Goal: Answer question/provide support

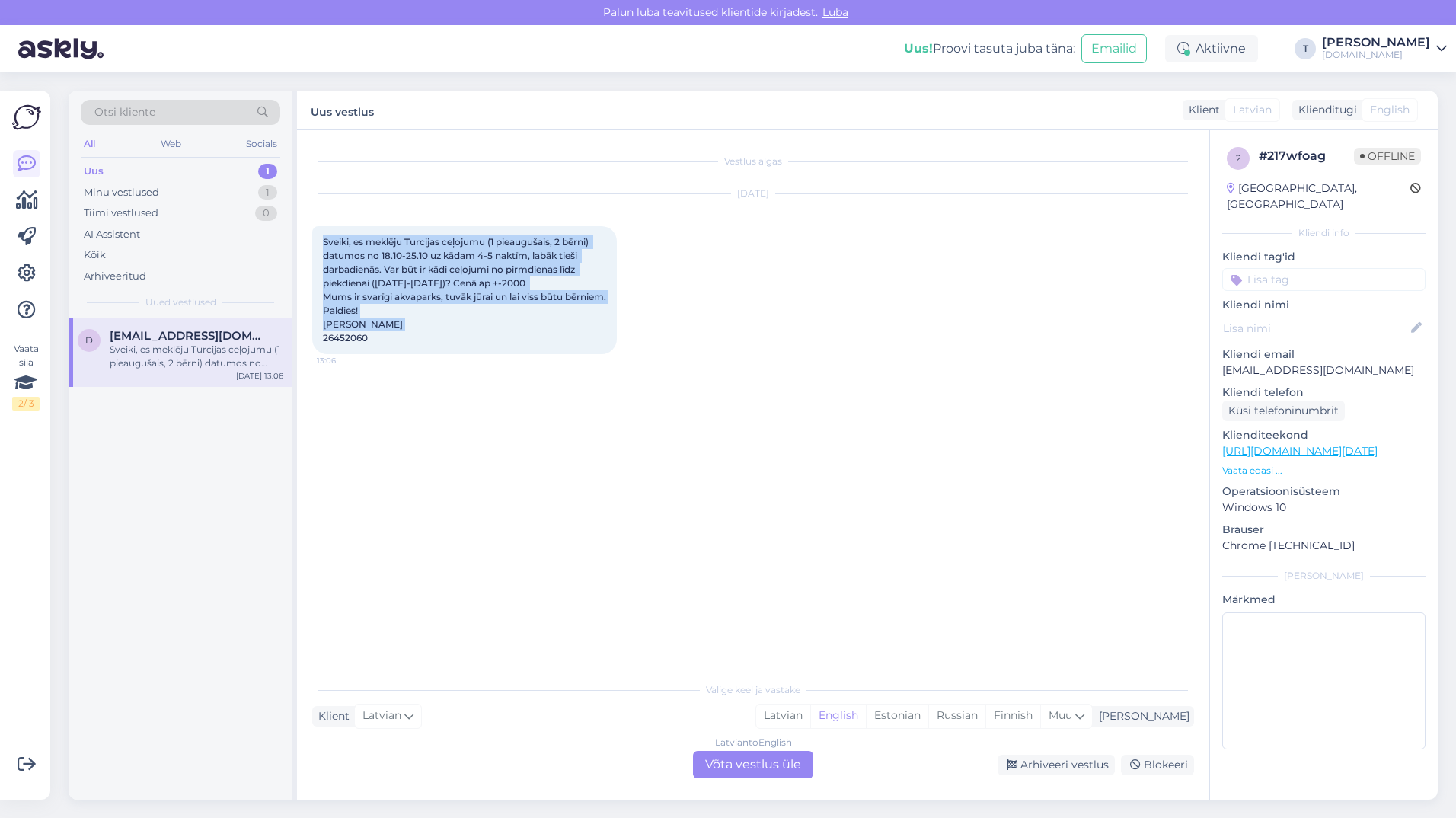
drag, startPoint x: 390, startPoint y: 354, endPoint x: 309, endPoint y: 240, distance: 139.8
click at [309, 240] on div "Vestlus algas [DATE] Sveiki, es meklēju Turcijas ceļojumu (1 pieaugušais, 2 bēr…" at bounding box center [753, 465] width 912 height 669
drag, startPoint x: 309, startPoint y: 240, endPoint x: 374, endPoint y: 255, distance: 66.7
copy span "Sveiki, es meklēju Turcijas ceļojumu (1 pieaugušais, 2 bērni) datumos no 18.10-…"
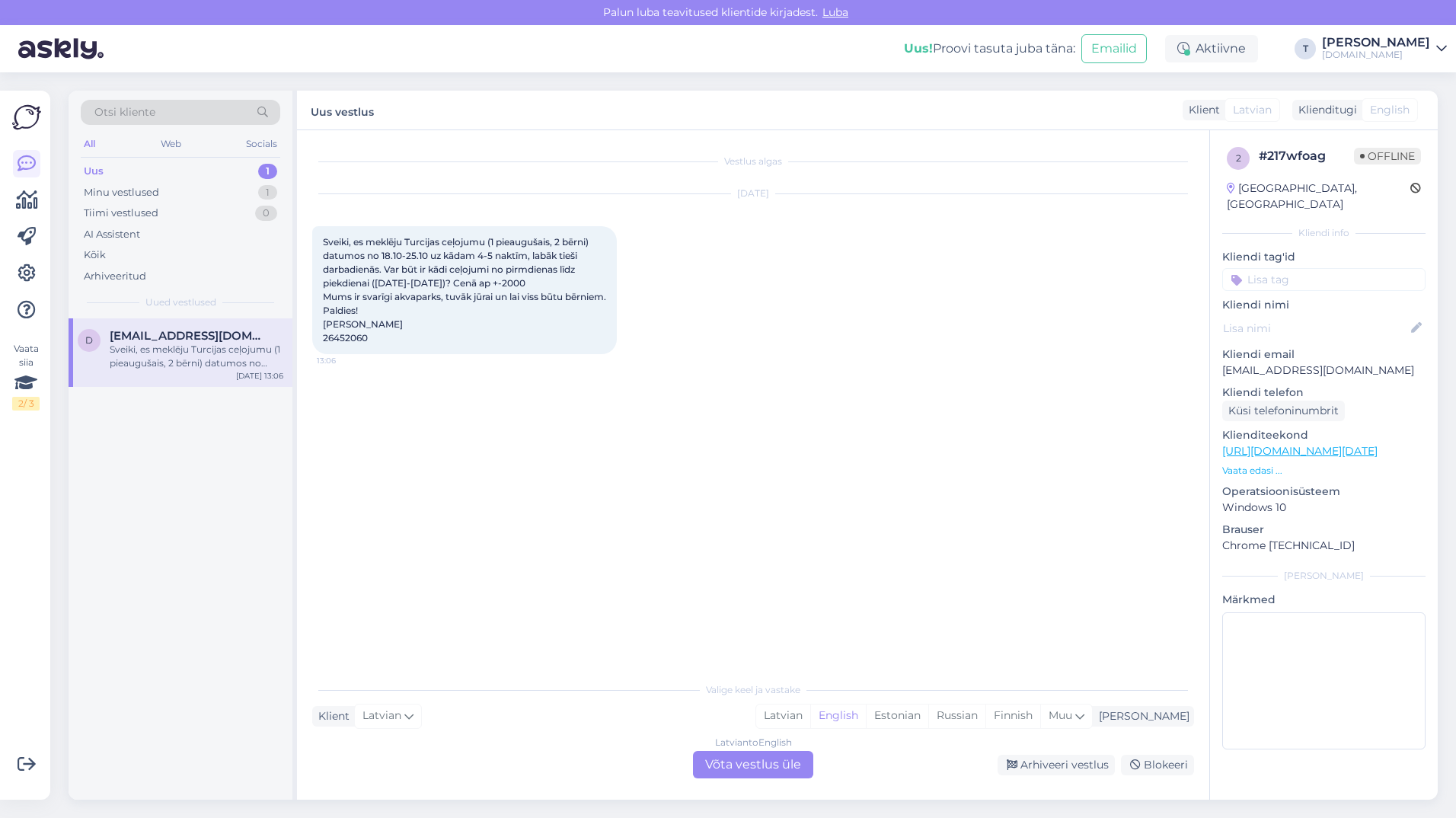
click at [729, 763] on div "Latvian to English Võta vestlus üle" at bounding box center [753, 764] width 121 height 27
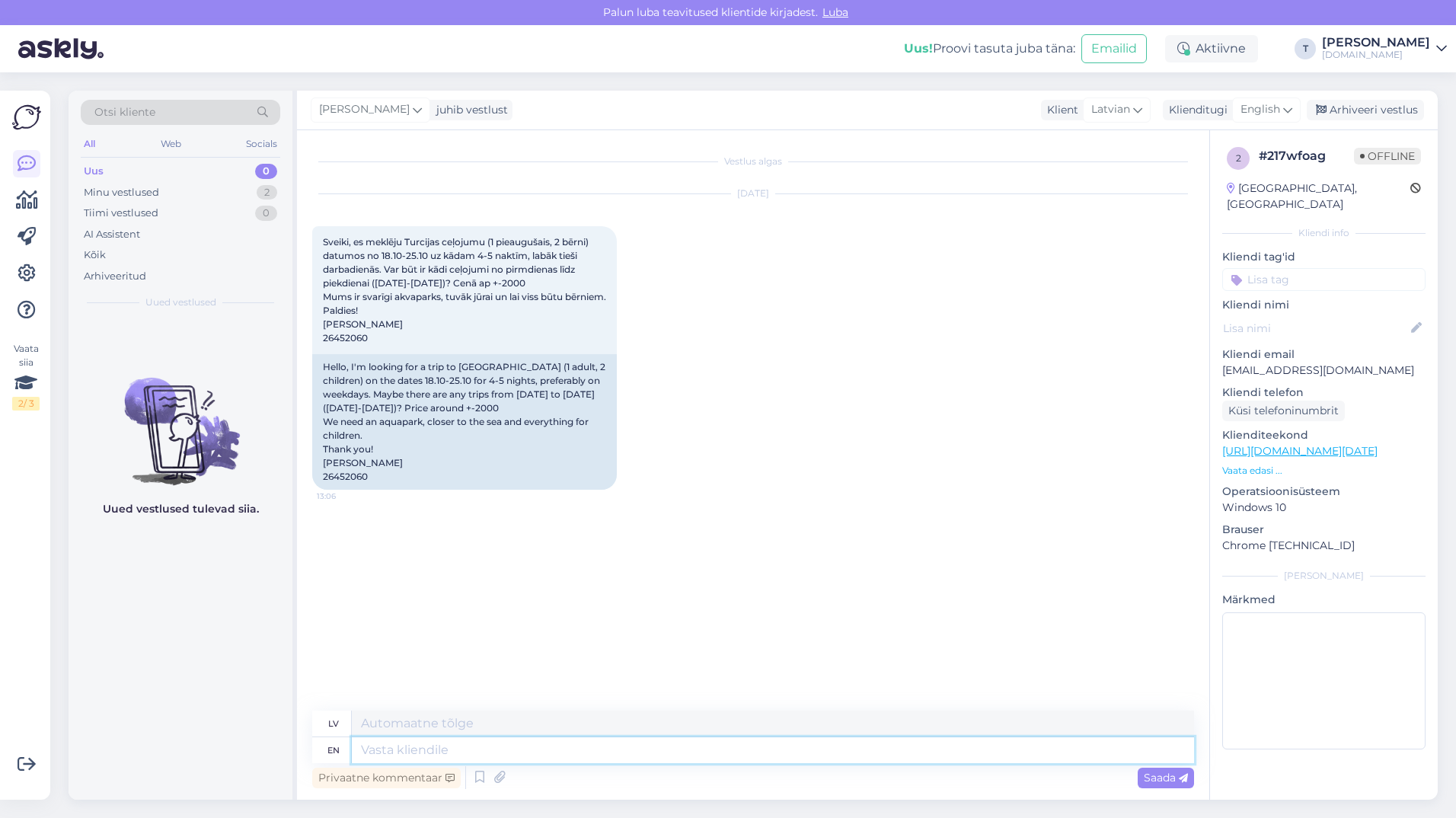
click at [519, 749] on textarea at bounding box center [773, 749] width 843 height 25
click at [1256, 110] on span "English" at bounding box center [1260, 109] width 40 height 17
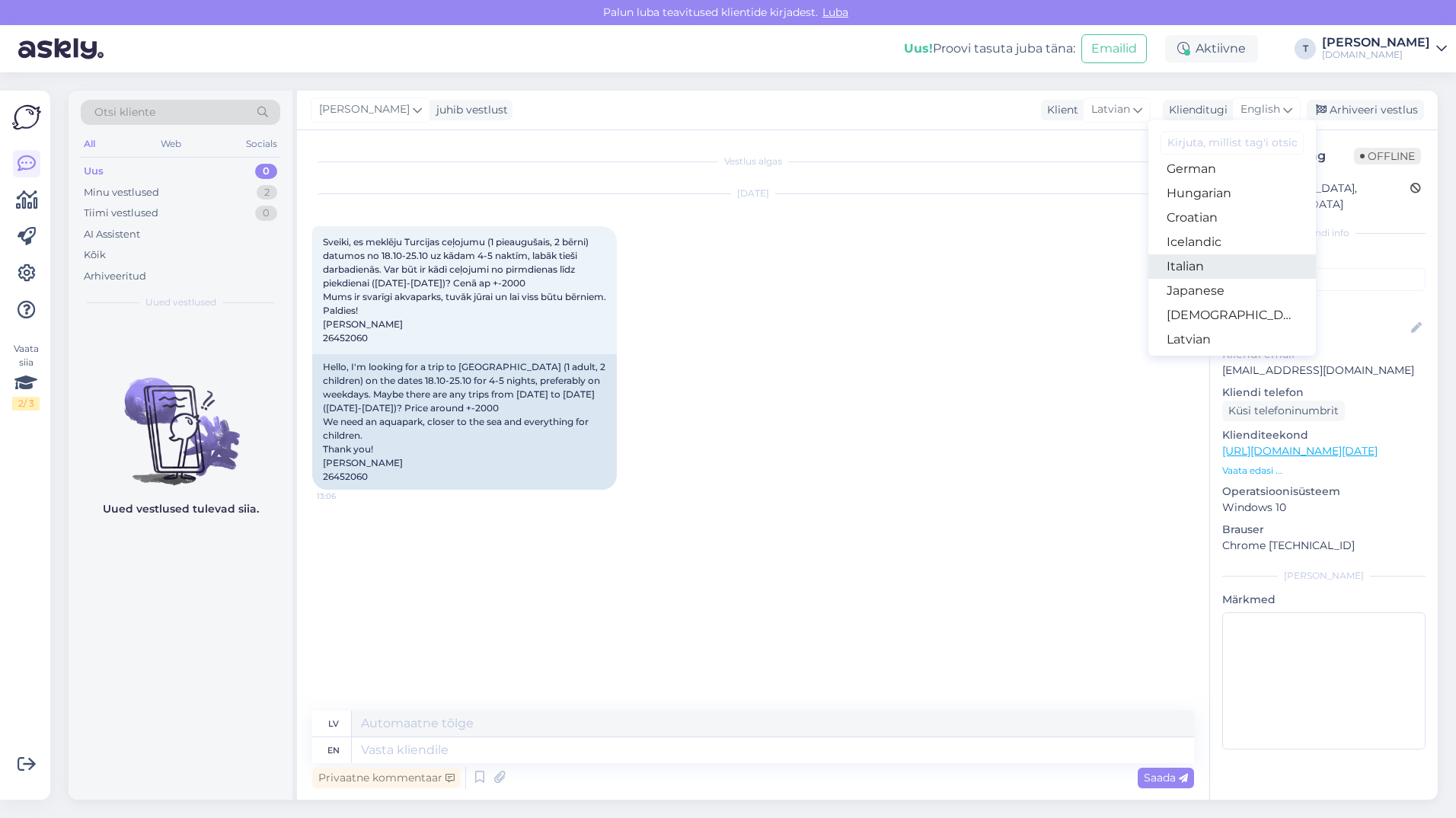
scroll to position [381, 0]
click at [1180, 232] on link "Latvian" at bounding box center [1232, 236] width 168 height 25
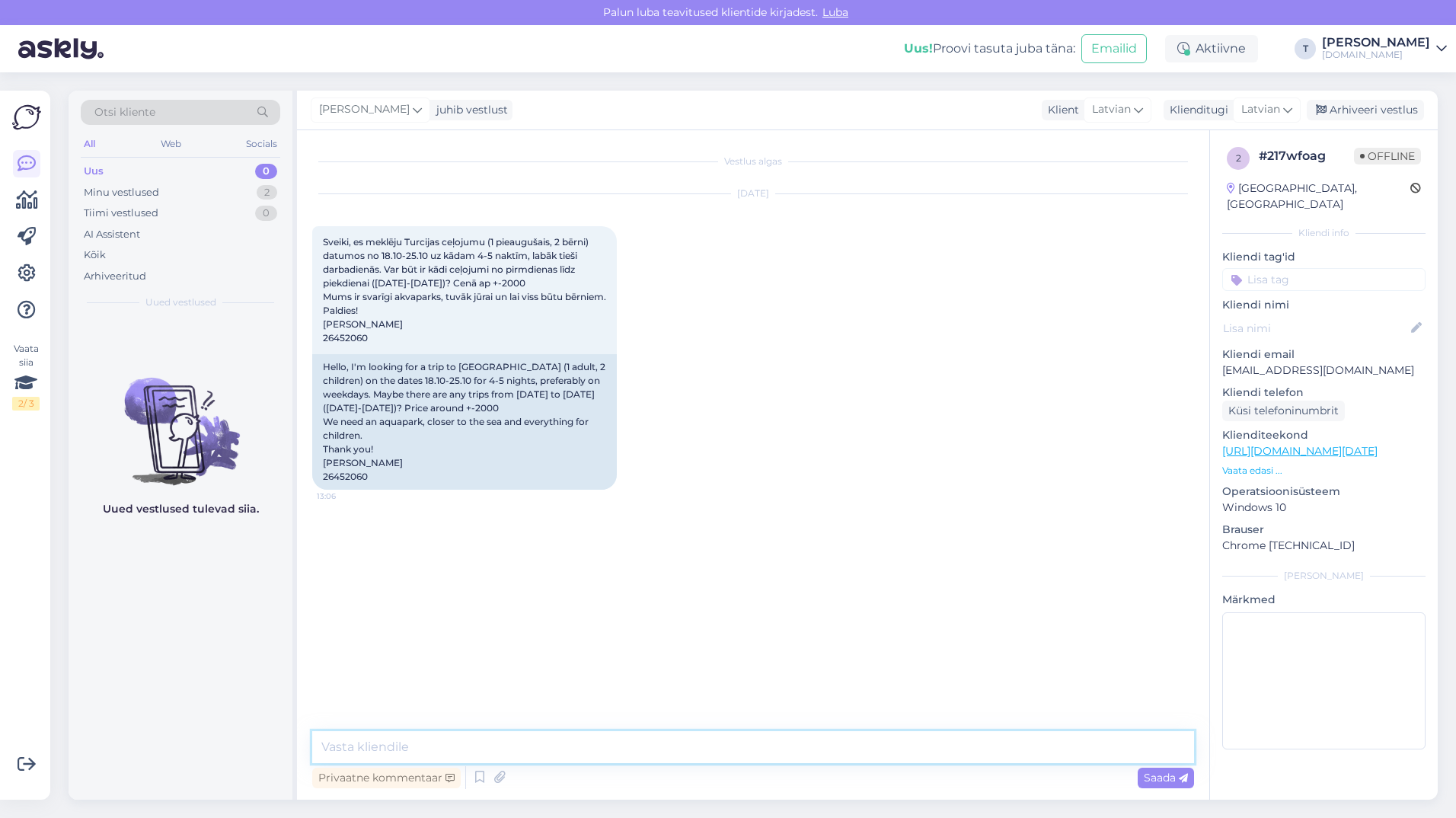
click at [458, 744] on textarea at bounding box center [753, 747] width 882 height 32
type textarea "Sveiki , kāds vecums bērniem?"
click at [1301, 363] on p "[EMAIL_ADDRESS][DOMAIN_NAME]" at bounding box center [1324, 370] width 204 height 16
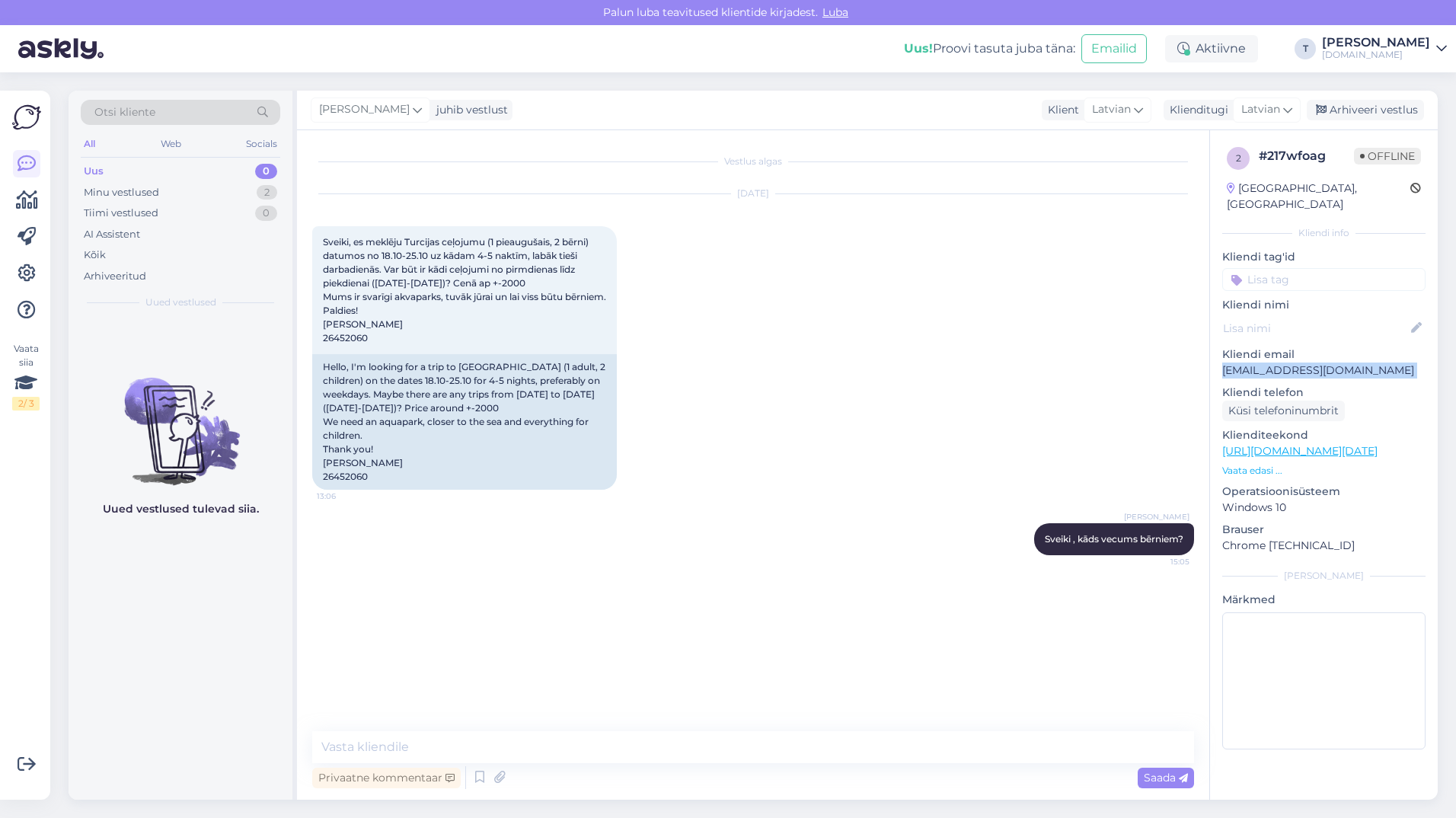
copy p "[EMAIL_ADDRESS][DOMAIN_NAME]"
click at [187, 190] on div "Minu vestlused 2" at bounding box center [181, 192] width 200 height 22
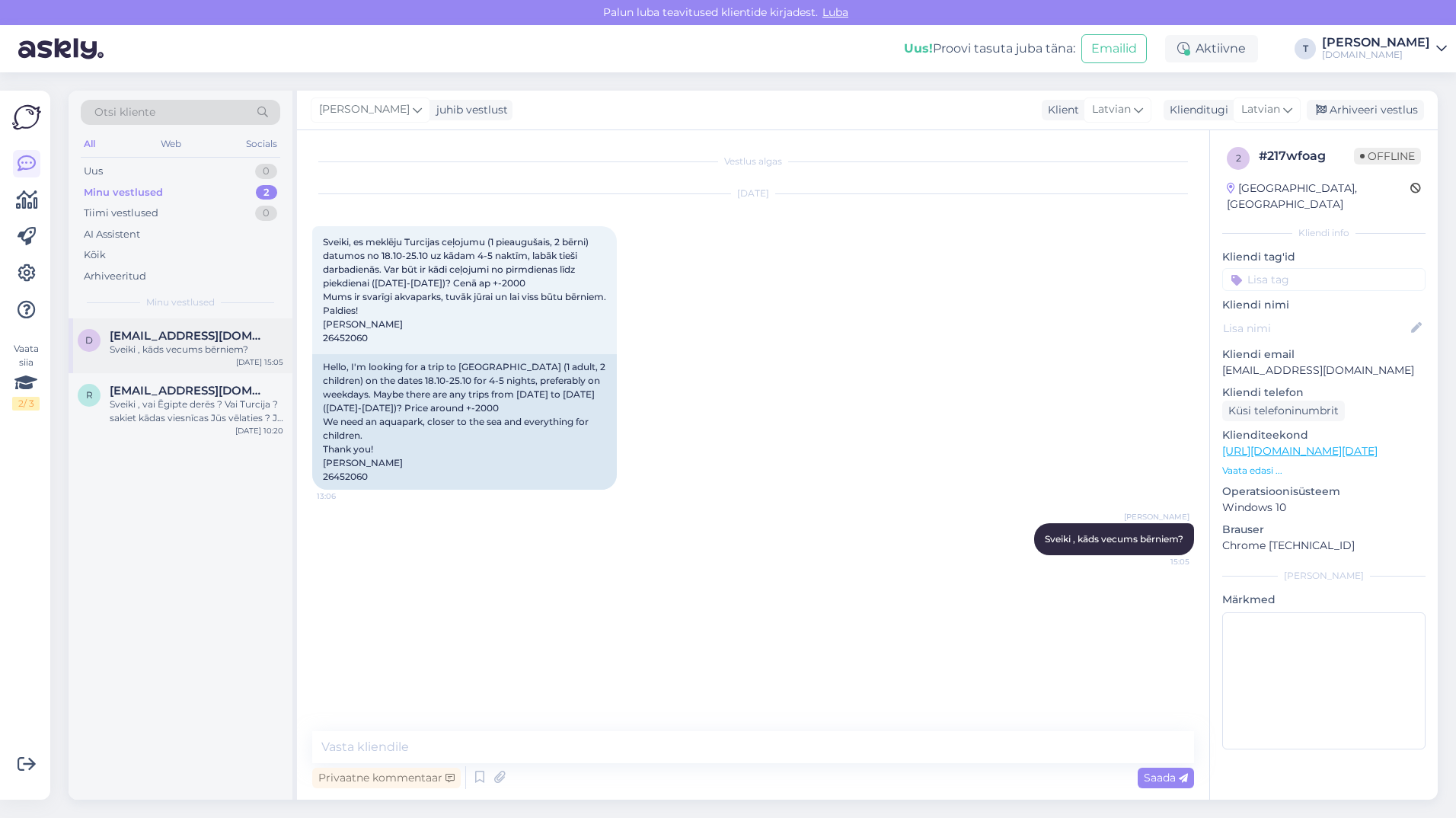
click at [155, 335] on span "[EMAIL_ADDRESS][DOMAIN_NAME]" at bounding box center [188, 335] width 158 height 14
click at [156, 424] on div "Sveiki , vai Ēgipte derēs ? Vai Turcija ? sakiet kādas viesnīcas Jūs vēlaties ?…" at bounding box center [196, 411] width 173 height 27
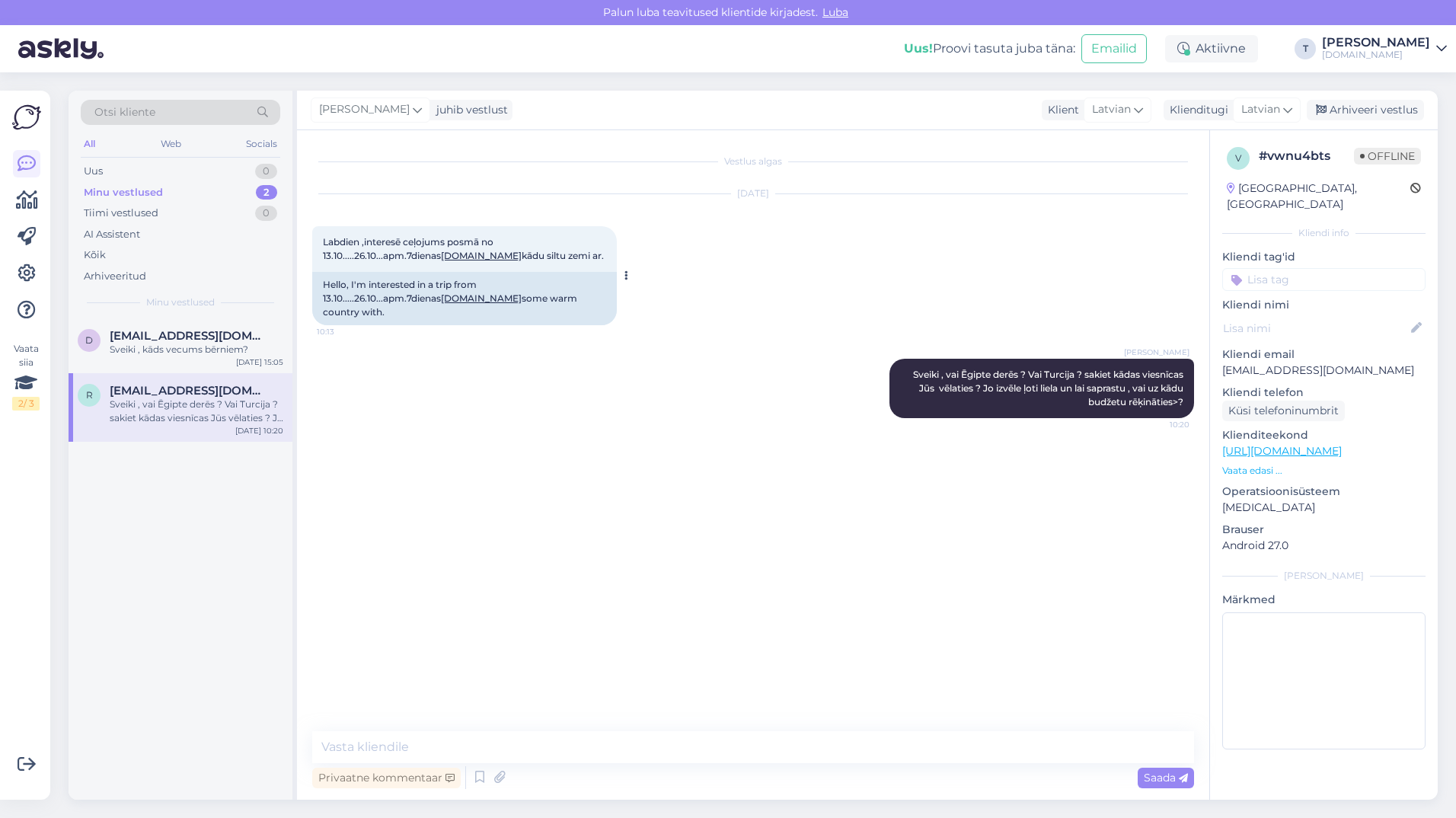
drag, startPoint x: 573, startPoint y: 256, endPoint x: 319, endPoint y: 240, distance: 254.5
click at [319, 240] on div "Labdien ,interesē ceļojums posmā no 13.10.....26.10...apm.7dienas [DOMAIN_NAME]…" at bounding box center [464, 249] width 304 height 45
drag, startPoint x: 319, startPoint y: 240, endPoint x: 352, endPoint y: 248, distance: 34.0
copy span "Labdien ,interesē ceļojums posmā no 13.10.....26.10...apm.7dienas [DOMAIN_NAME]…"
click at [1270, 363] on p "[EMAIL_ADDRESS][DOMAIN_NAME]" at bounding box center [1324, 370] width 204 height 16
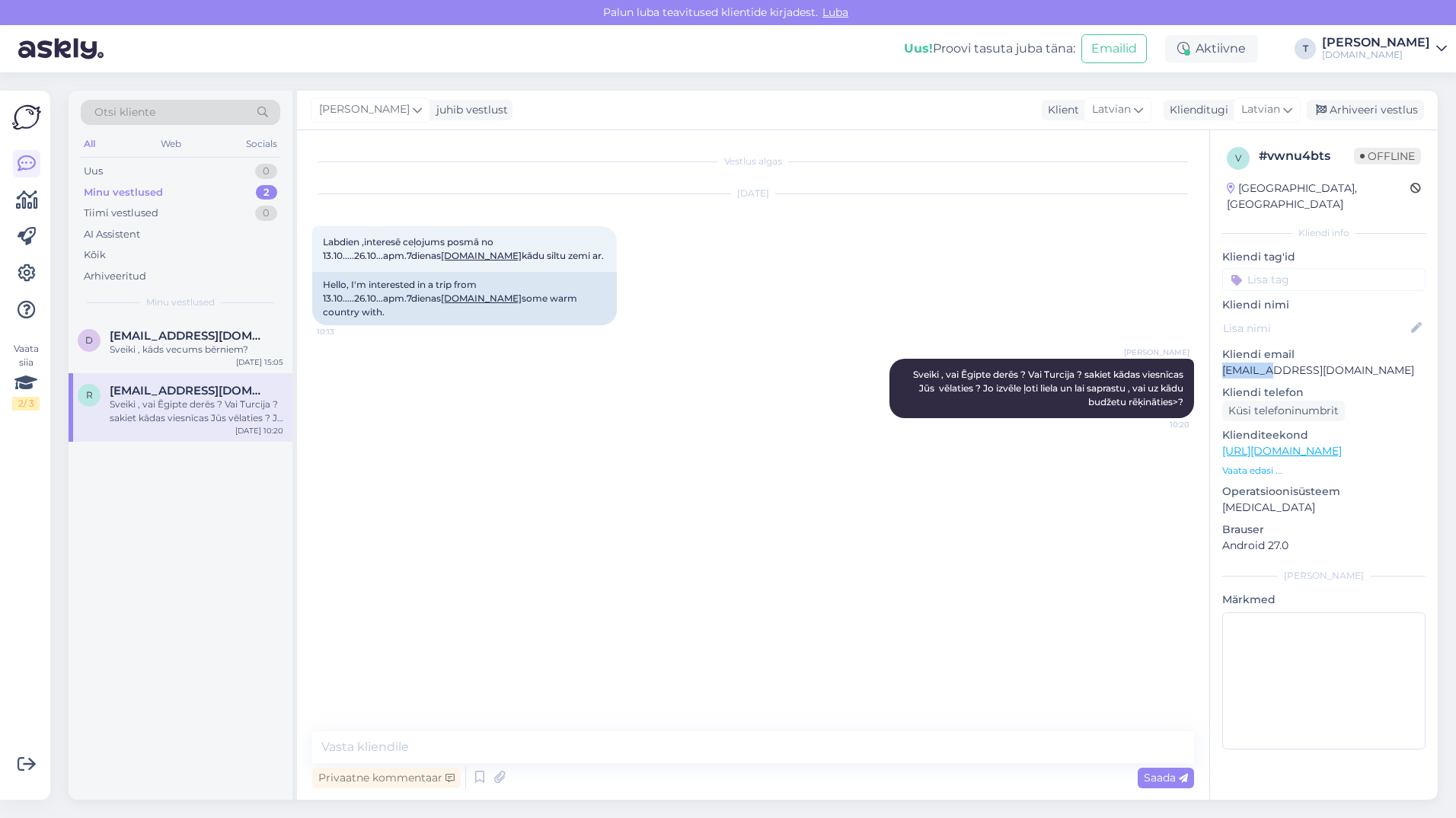
click at [1270, 363] on p "[EMAIL_ADDRESS][DOMAIN_NAME]" at bounding box center [1324, 370] width 204 height 16
copy p "[EMAIL_ADDRESS][DOMAIN_NAME]"
click at [1259, 464] on p "Vaata edasi ..." at bounding box center [1324, 470] width 204 height 14
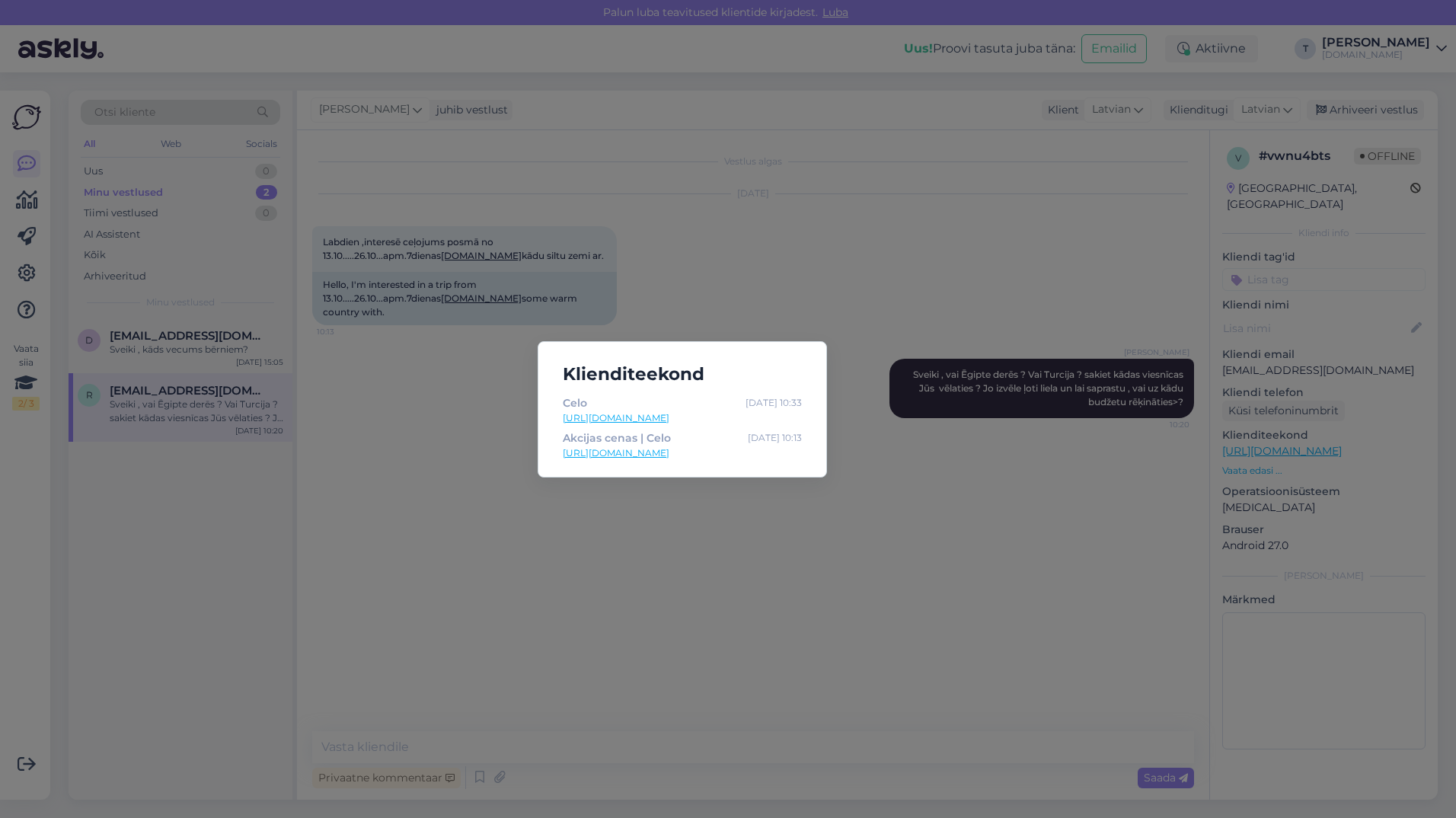
click at [688, 628] on div "Klienditeekond Celo [DATE] 10:33 [URL][DOMAIN_NAME] Akcijas cenas | Celo [DATE]…" at bounding box center [728, 409] width 1456 height 818
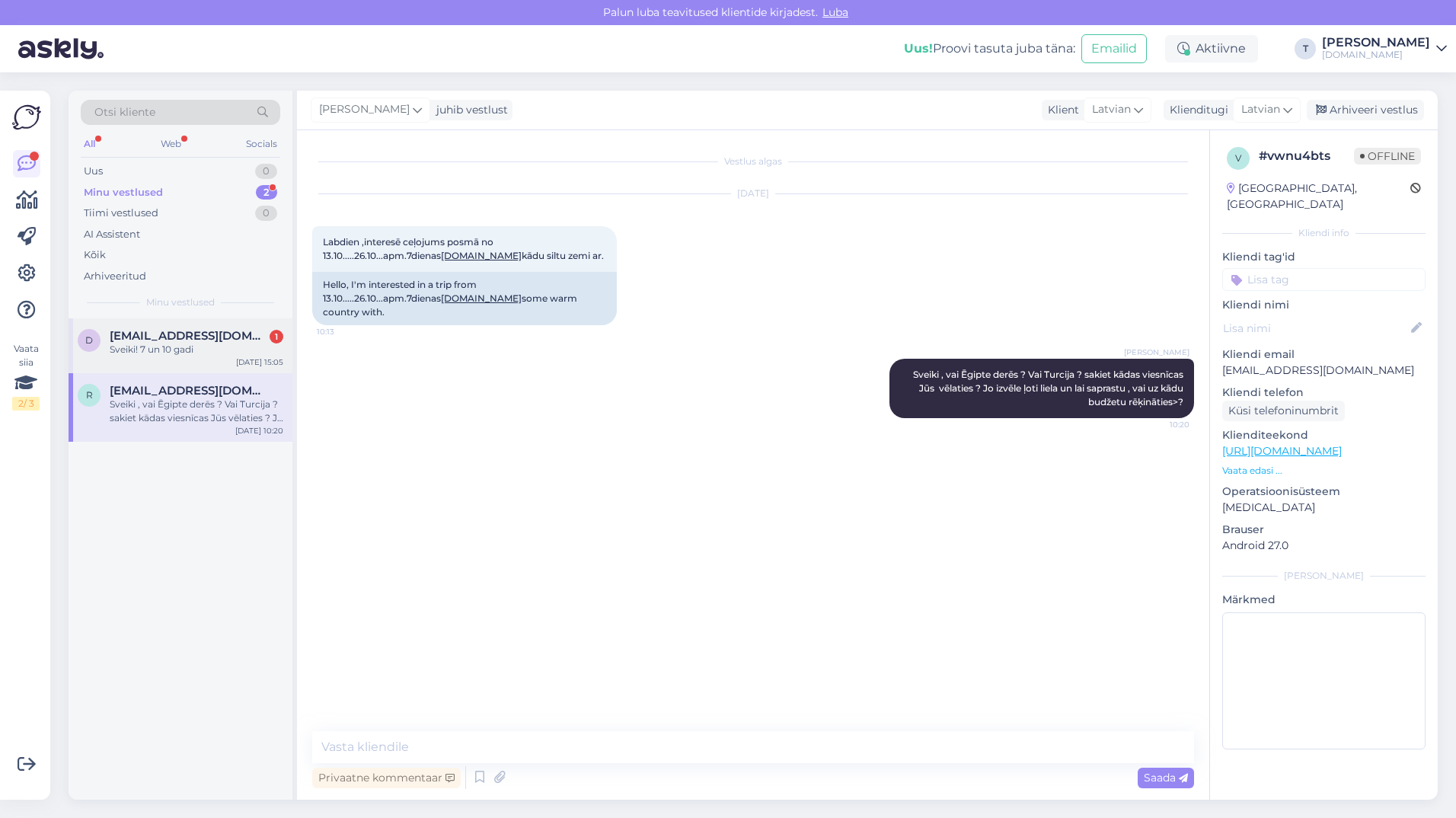
click at [228, 330] on span "[EMAIL_ADDRESS][DOMAIN_NAME]" at bounding box center [188, 335] width 158 height 14
